Goal: Task Accomplishment & Management: Manage account settings

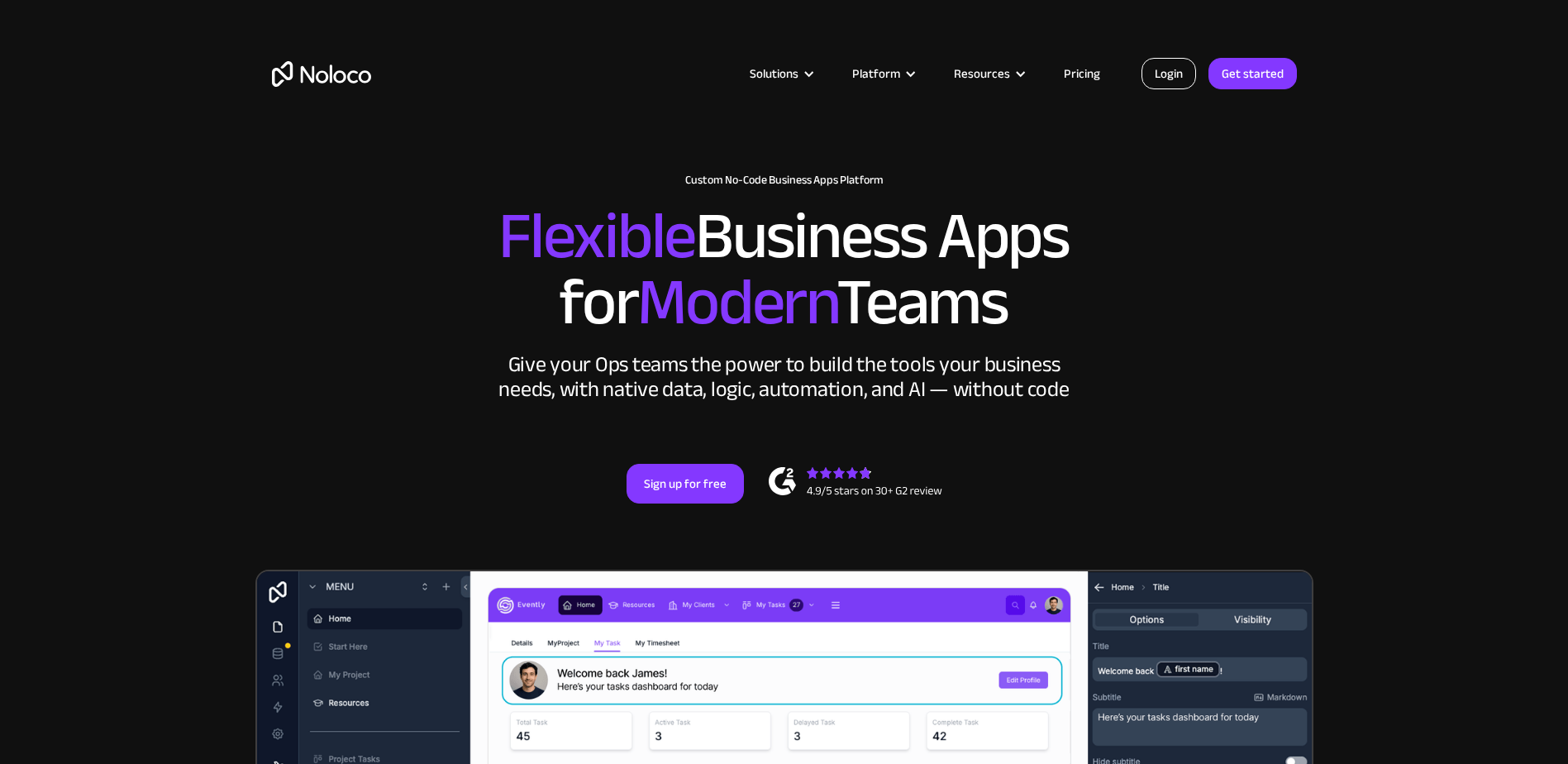
click at [1181, 64] on link "Login" at bounding box center [1169, 74] width 54 height 32
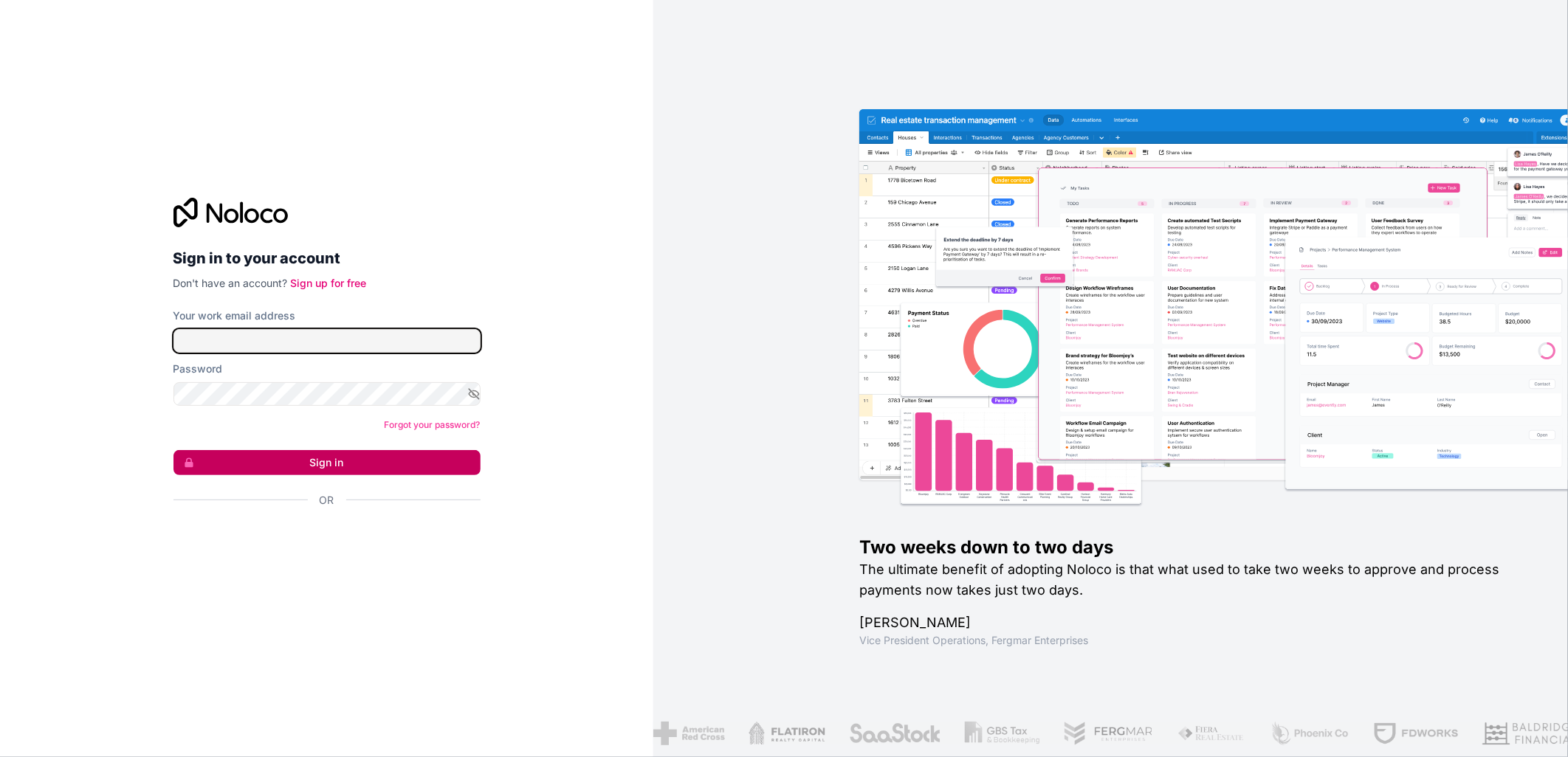
type input "[PERSON_NAME][EMAIL_ADDRESS][DOMAIN_NAME]"
click at [365, 457] on button "Sign in" at bounding box center [327, 462] width 307 height 25
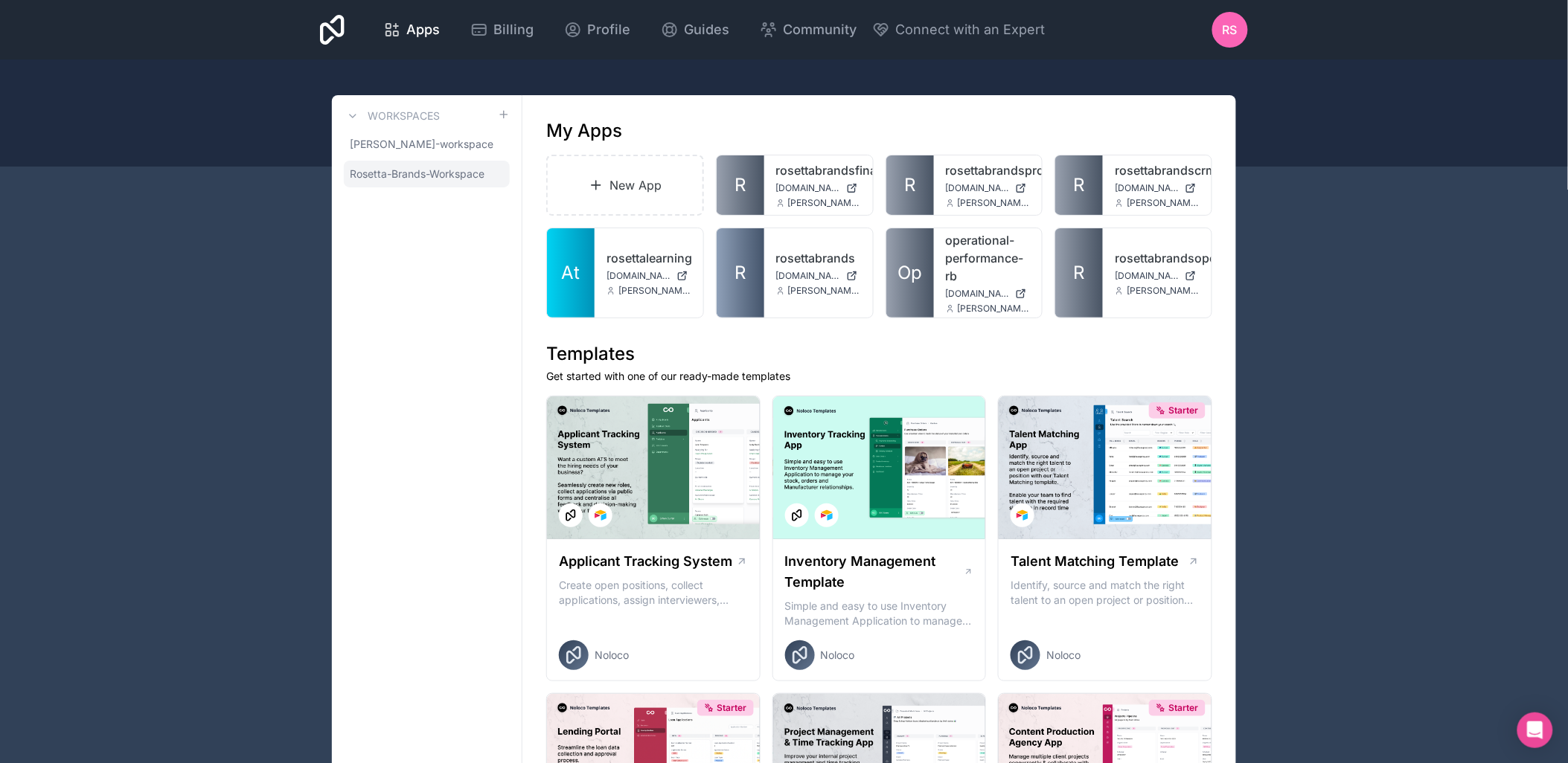
click at [454, 172] on span "Rosetta-Brands-Workspace" at bounding box center [417, 174] width 135 height 15
click at [376, 173] on span "Rosetta-Brands-Workspace" at bounding box center [417, 174] width 135 height 15
click at [497, 29] on span "Billing" at bounding box center [514, 29] width 40 height 21
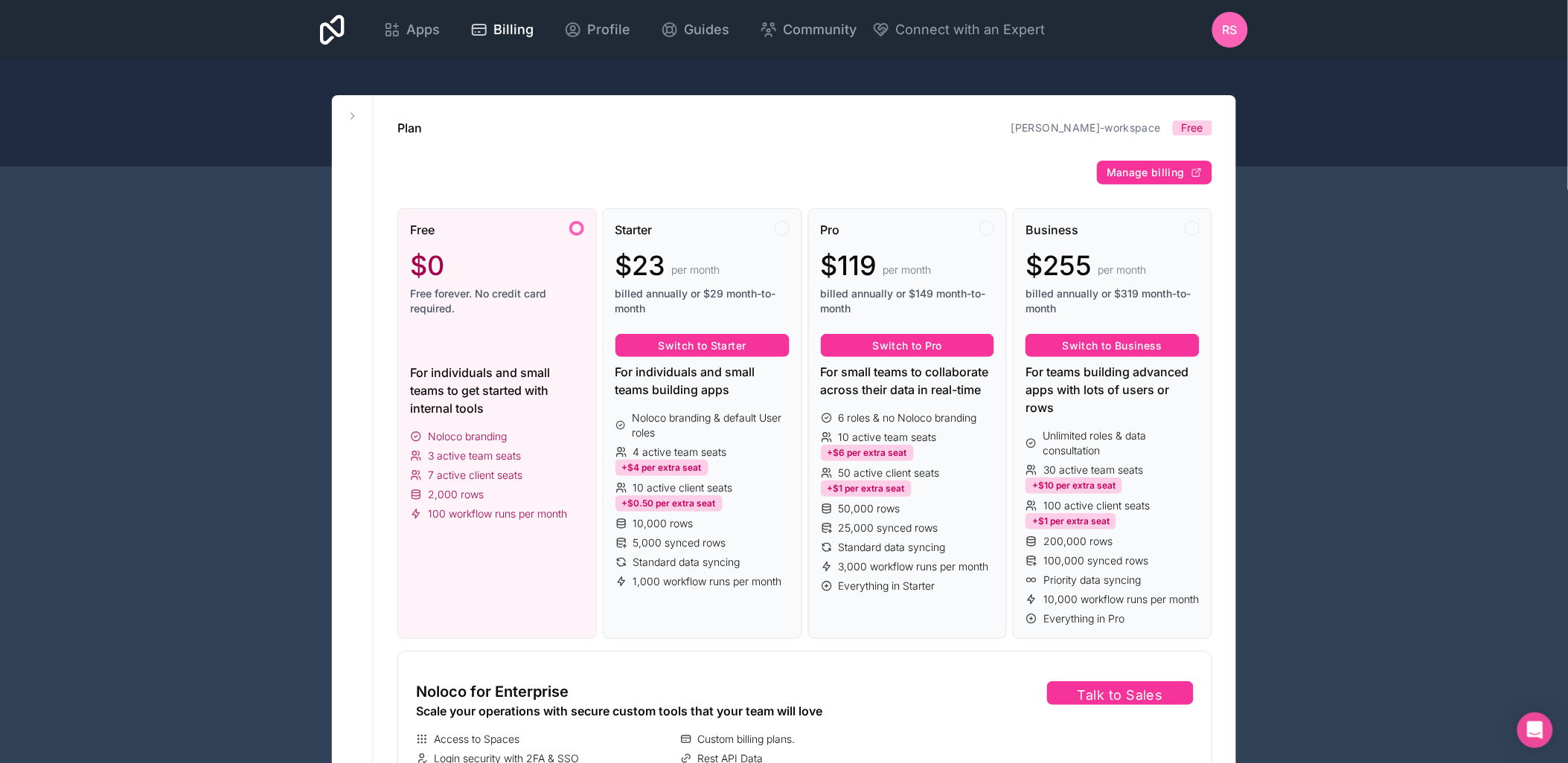
click at [352, 112] on icon at bounding box center [353, 116] width 12 height 12
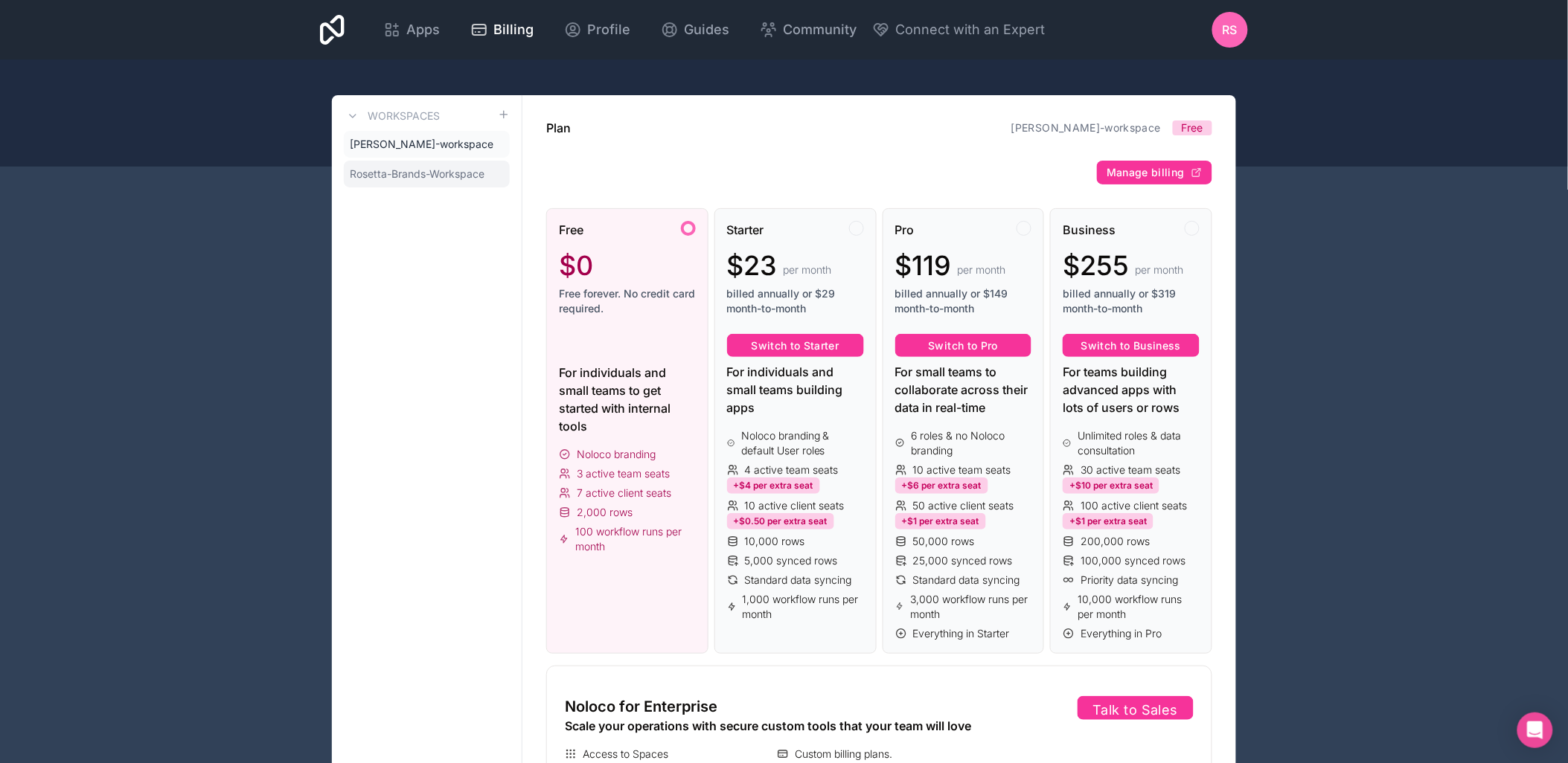
click at [413, 177] on span "Rosetta-Brands-Workspace" at bounding box center [417, 174] width 135 height 15
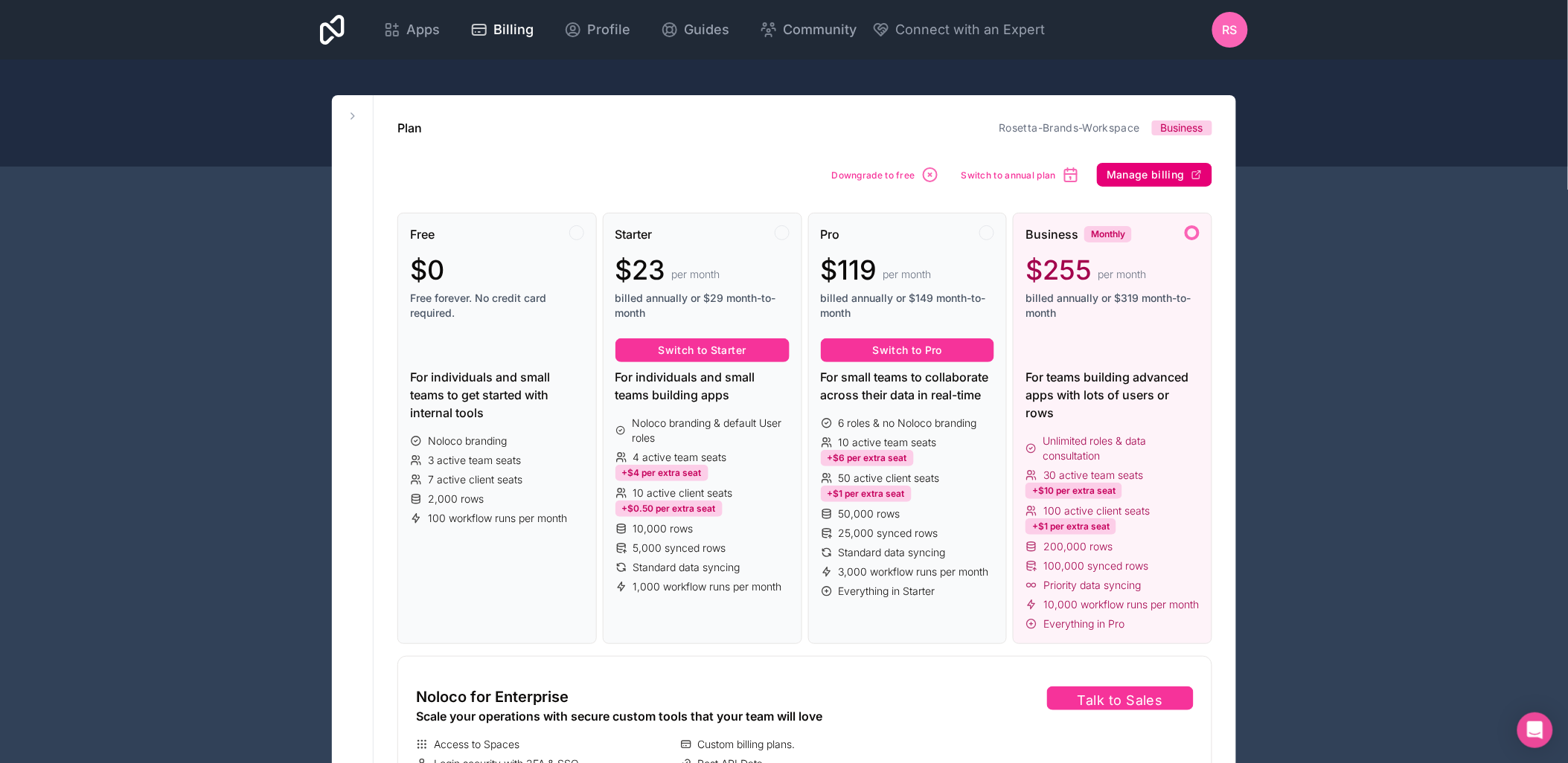
click at [1142, 183] on button "Manage billing" at bounding box center [1154, 175] width 115 height 24
